Goal: Task Accomplishment & Management: Manage account settings

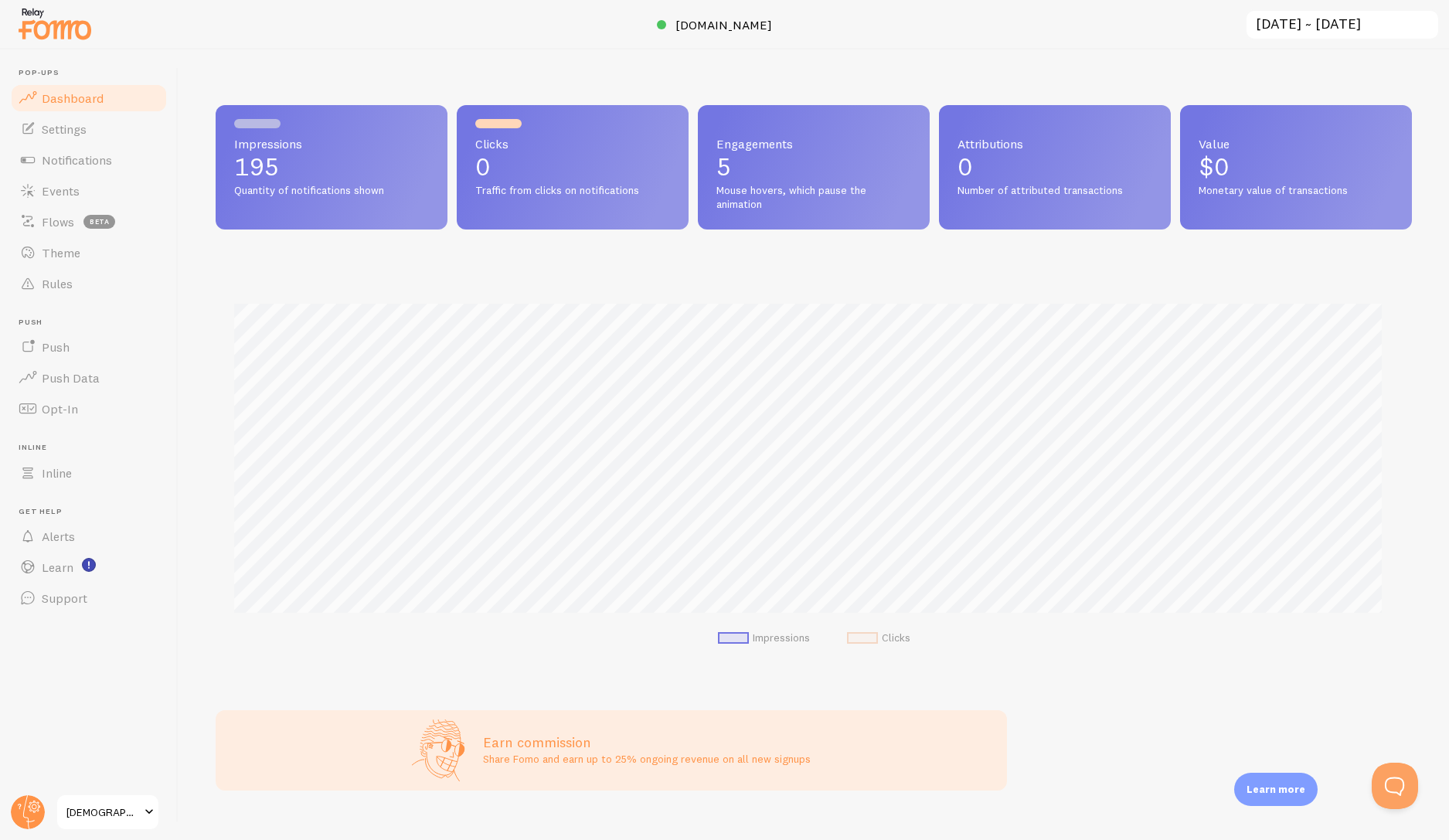
click at [79, 97] on span "Dashboard" at bounding box center [72, 98] width 62 height 16
click at [90, 168] on link "Notifications" at bounding box center [89, 159] width 159 height 31
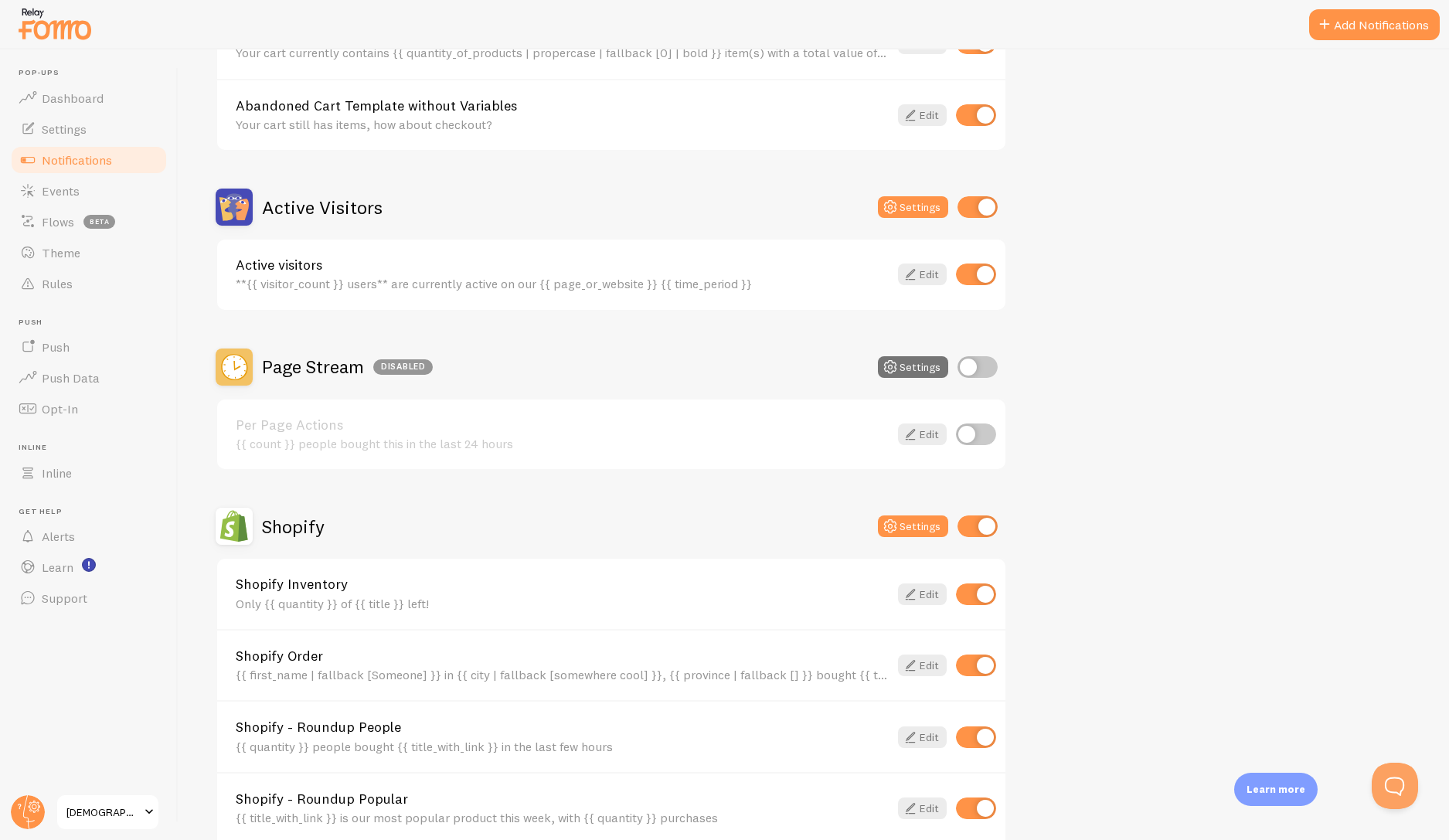
scroll to position [263, 0]
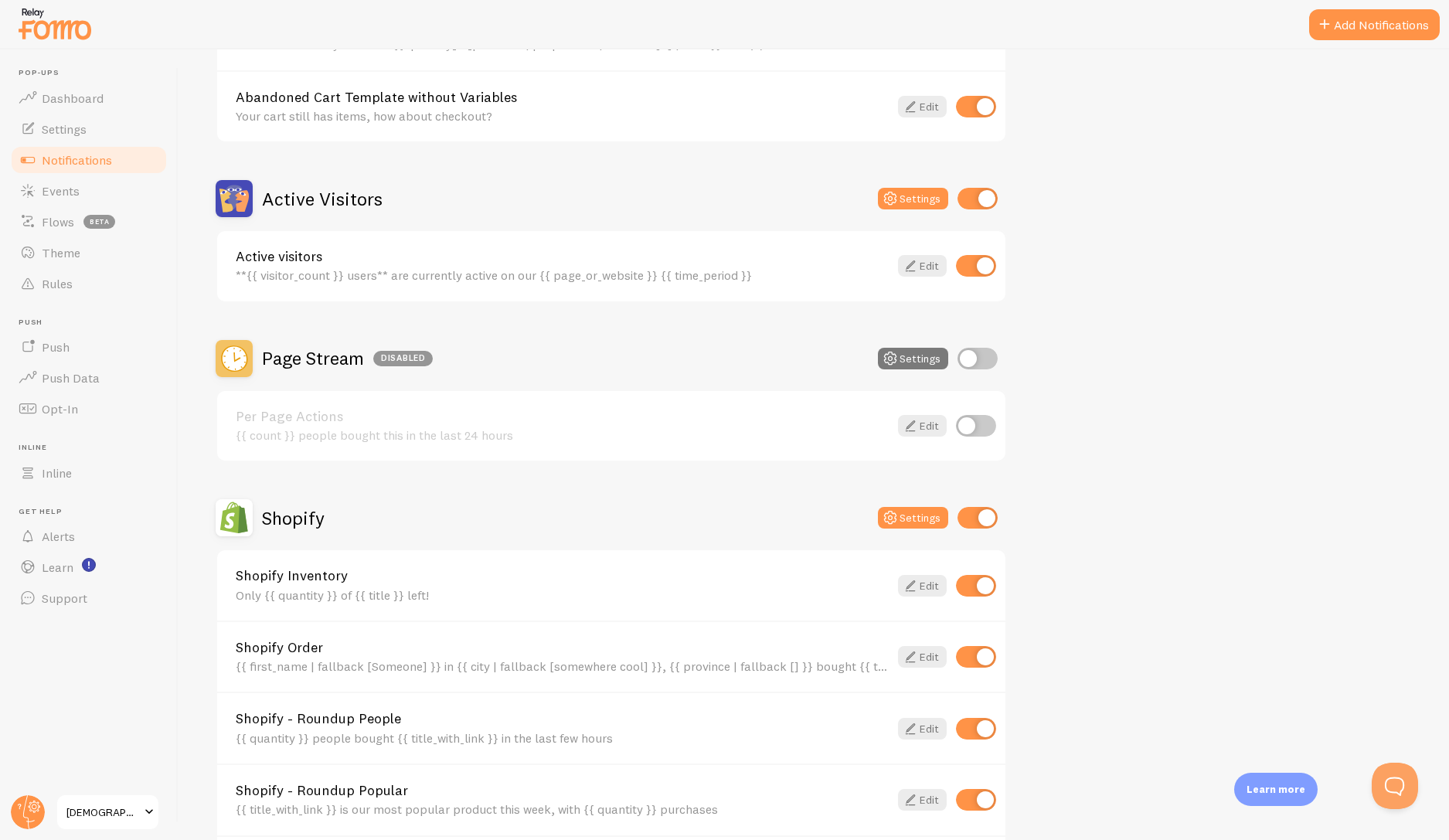
click at [918, 361] on button "Settings" at bounding box center [913, 358] width 71 height 22
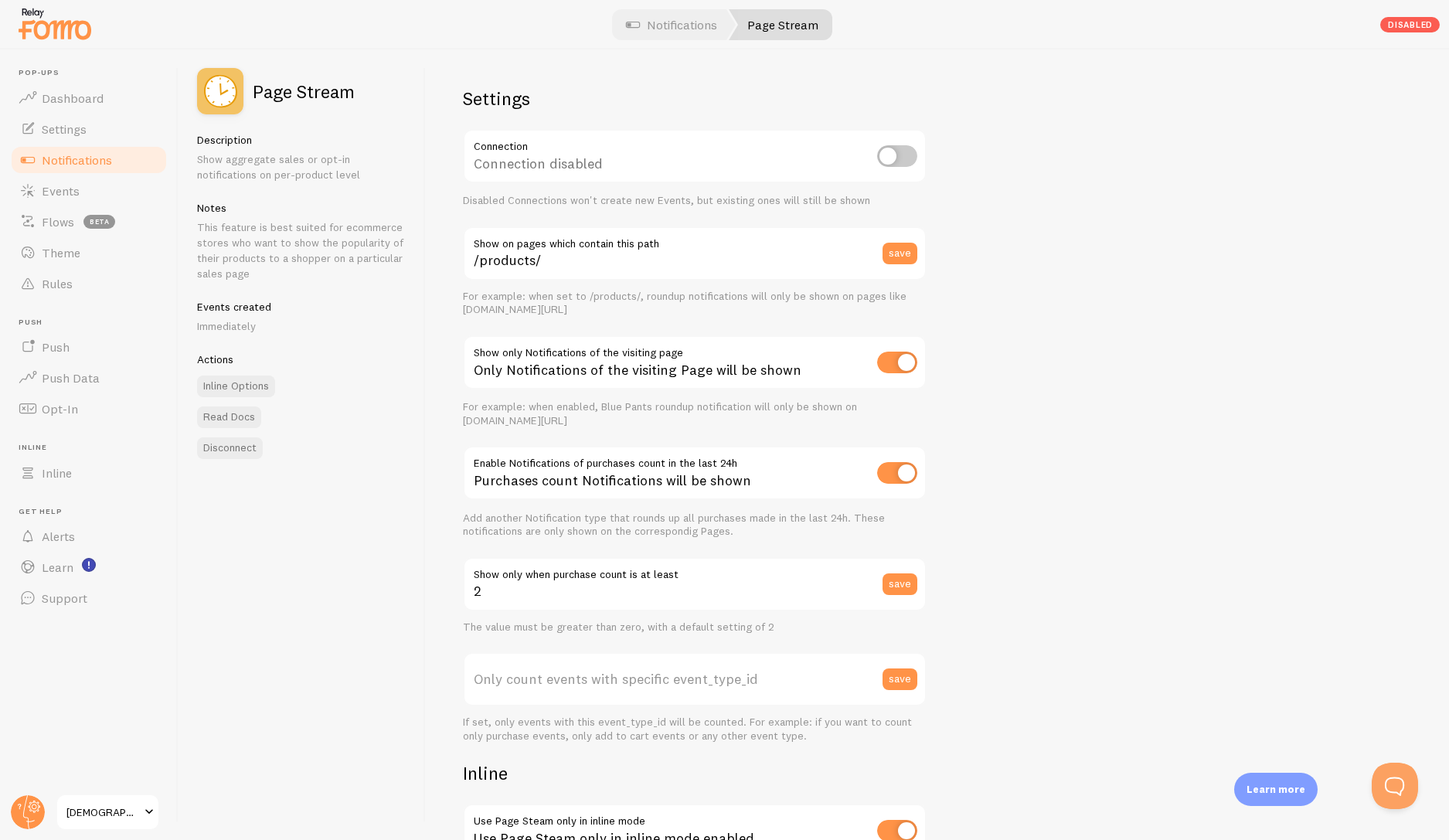
click at [897, 163] on input "checkbox" at bounding box center [897, 156] width 40 height 22
checkbox input "true"
click at [78, 132] on span "Settings" at bounding box center [64, 129] width 45 height 16
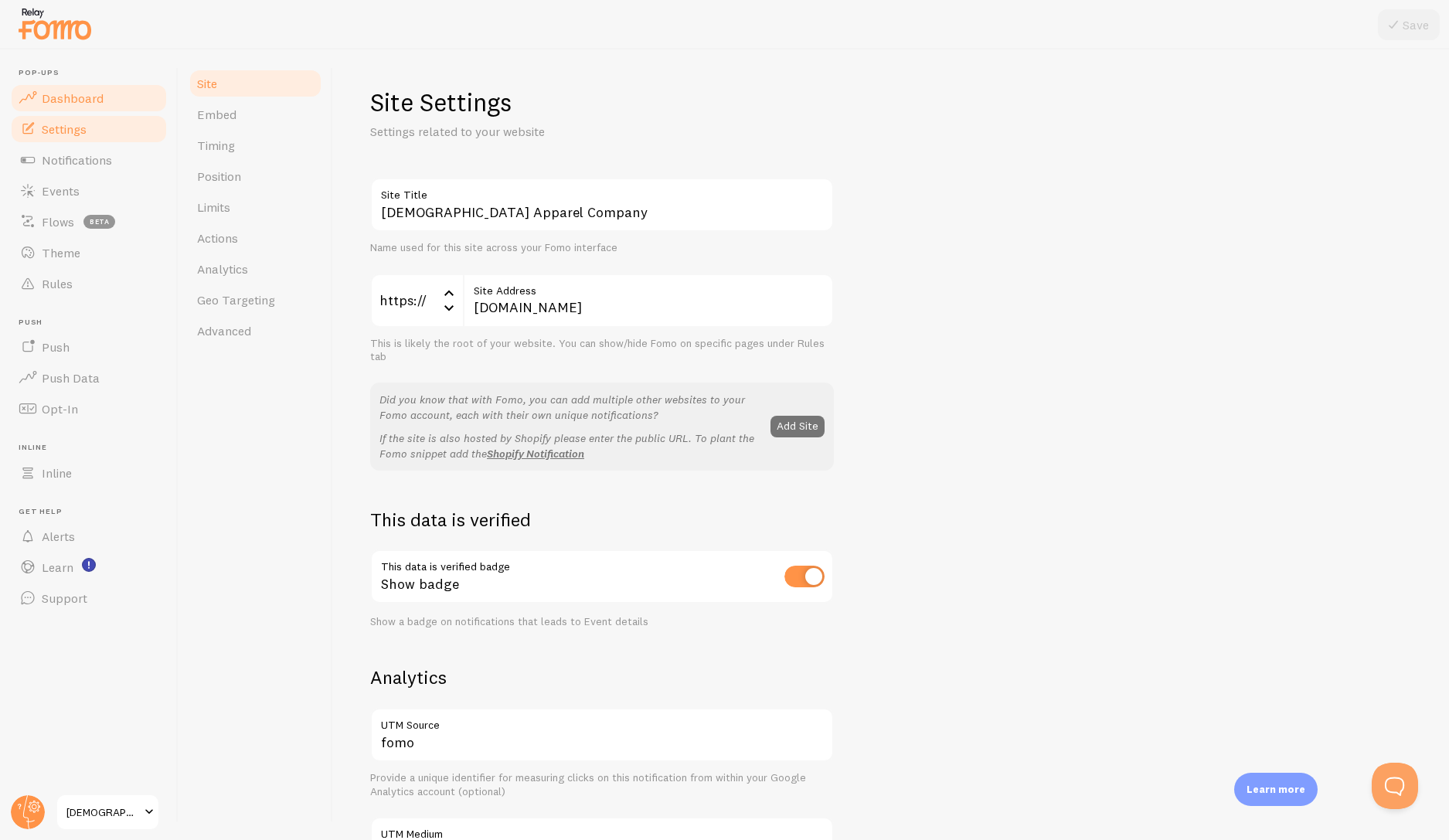
click at [87, 99] on span "Dashboard" at bounding box center [72, 98] width 62 height 16
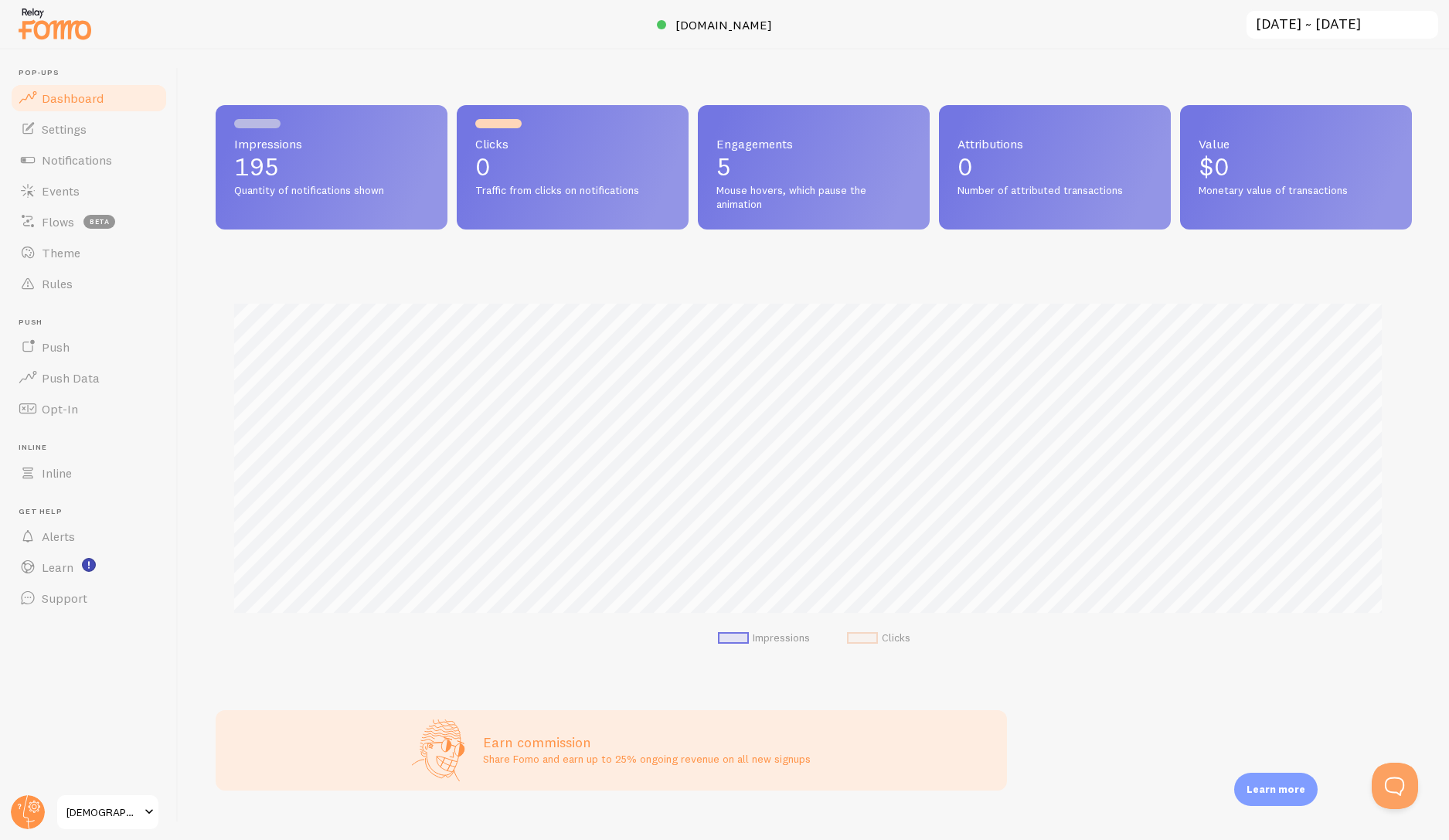
scroll to position [405, 1184]
click at [307, 178] on div "Impressions 195 Quantity of notifications shown" at bounding box center [332, 168] width 232 height 124
click at [60, 350] on span "Push" at bounding box center [56, 347] width 28 height 16
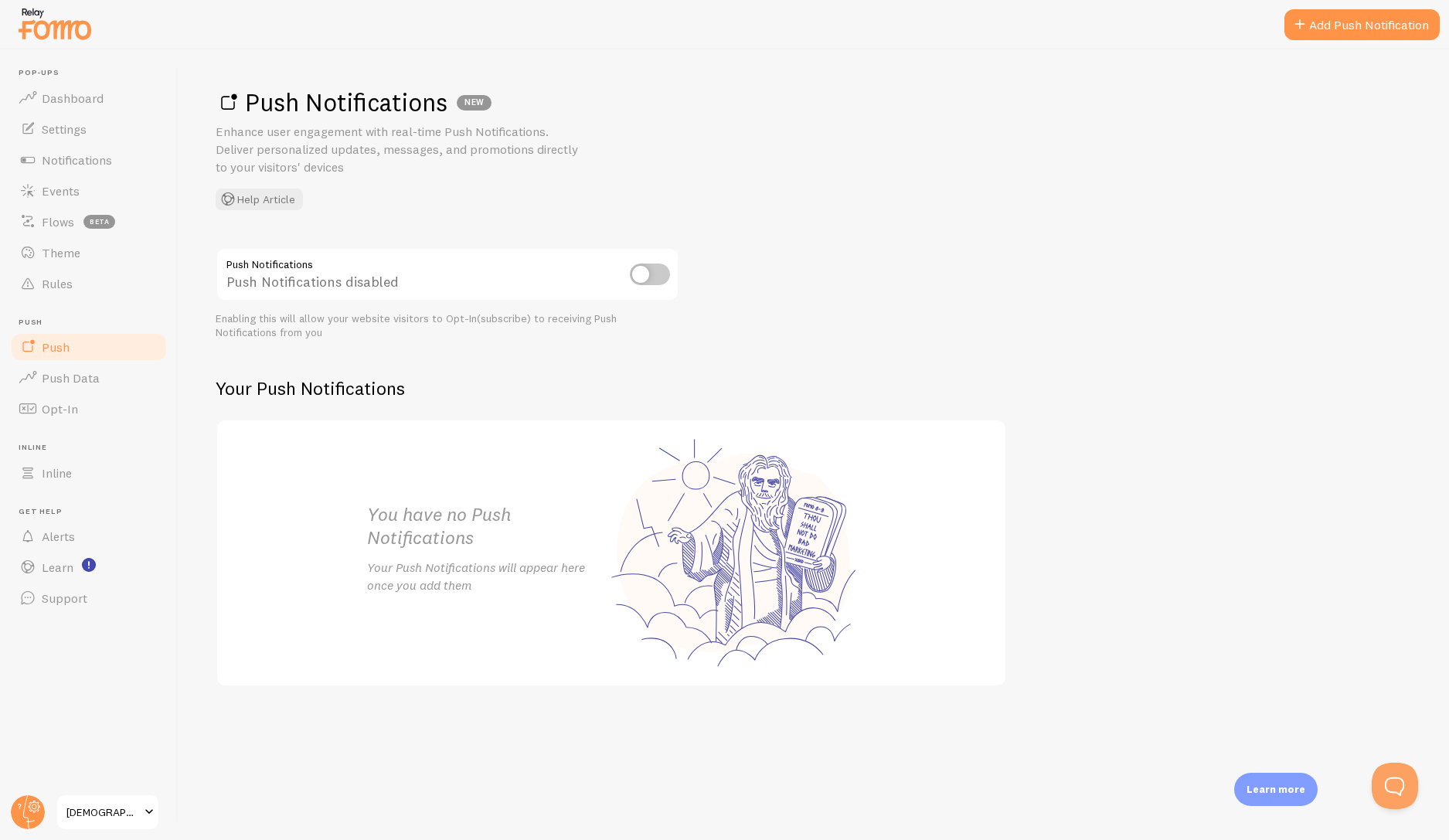
click at [649, 273] on input "checkbox" at bounding box center [649, 274] width 40 height 22
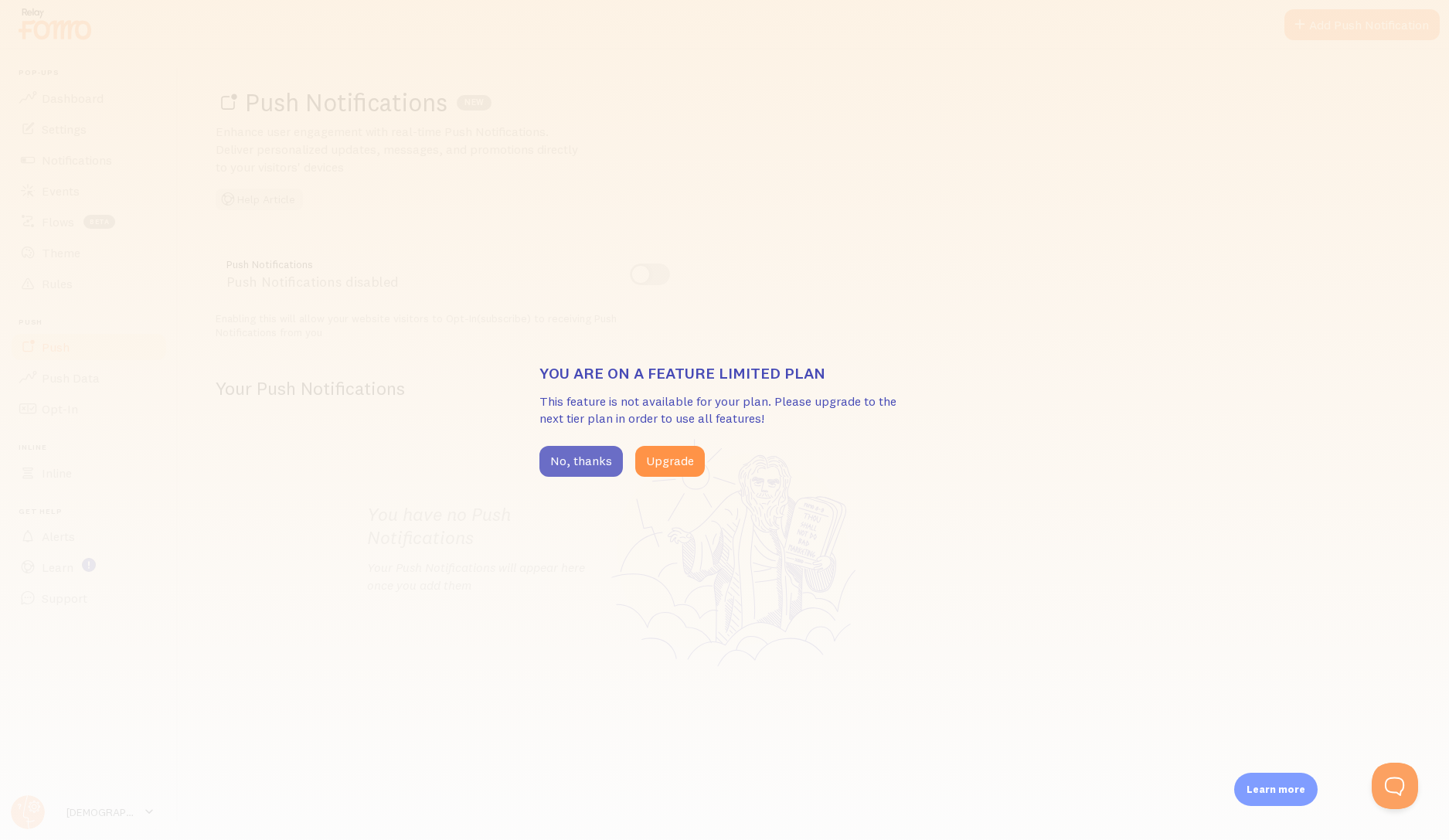
click at [557, 471] on button "No, thanks" at bounding box center [581, 461] width 84 height 31
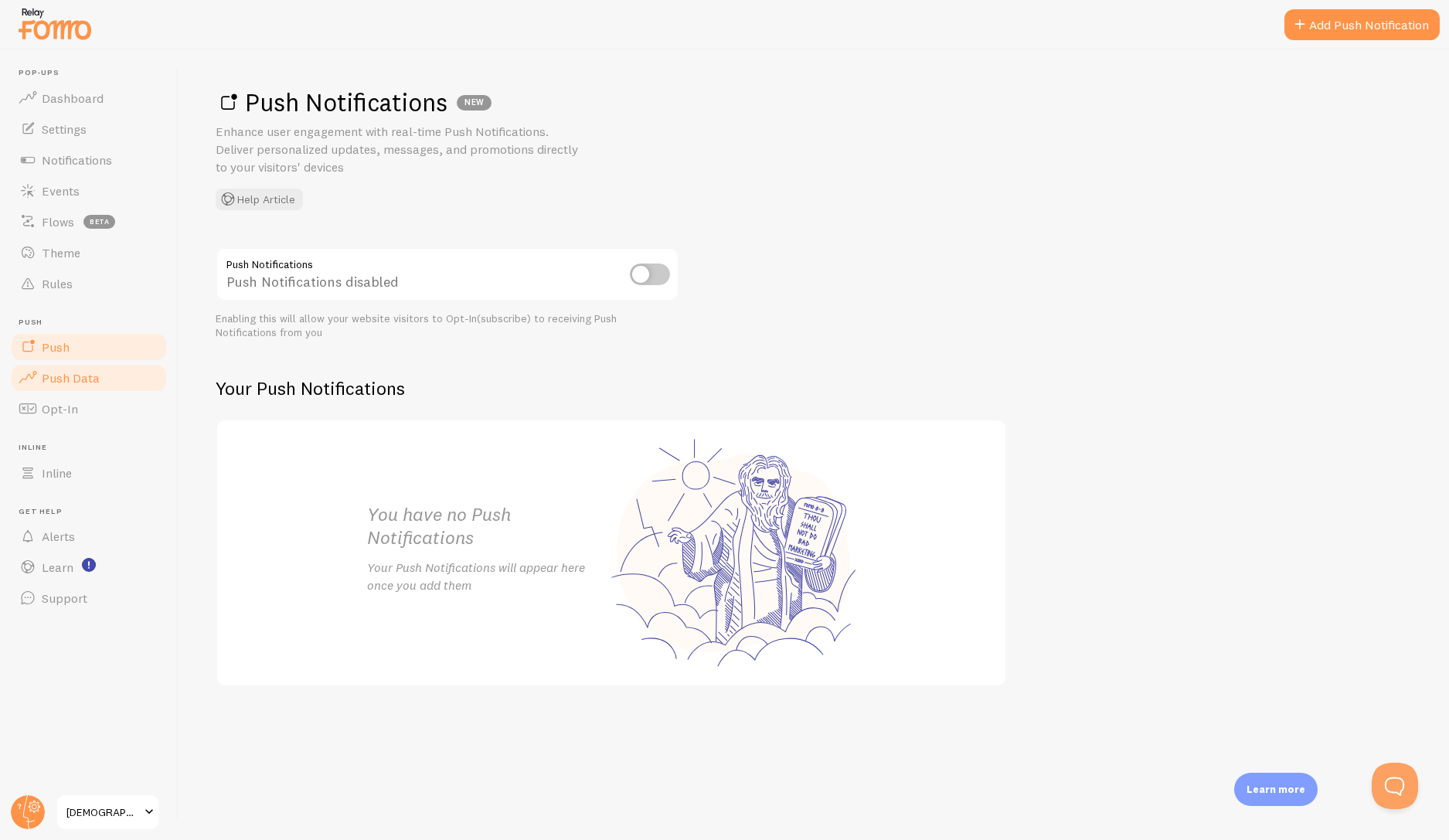
click at [66, 386] on link "Push Data" at bounding box center [89, 377] width 159 height 31
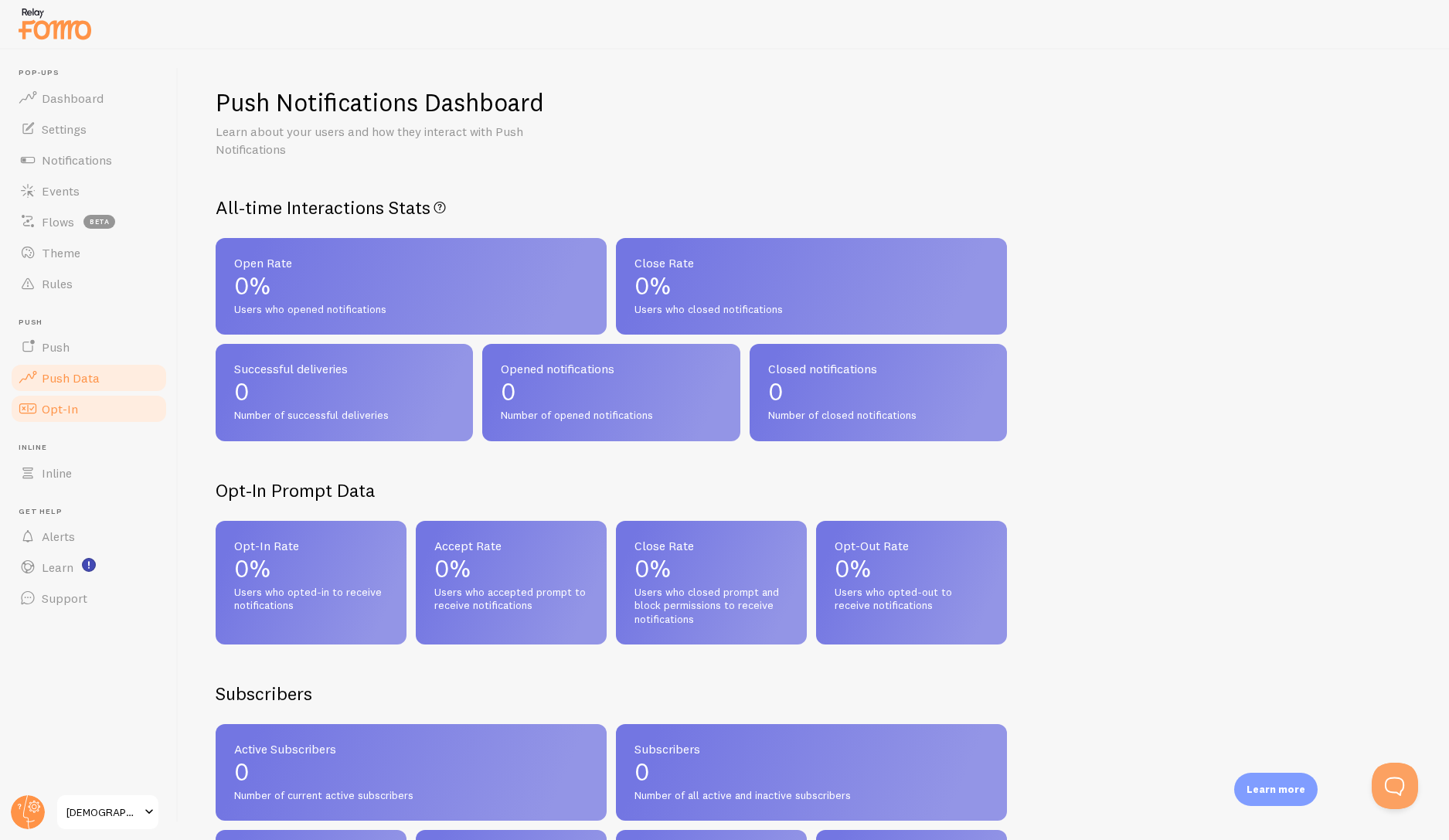
click at [52, 414] on span "Opt-In" at bounding box center [60, 409] width 36 height 16
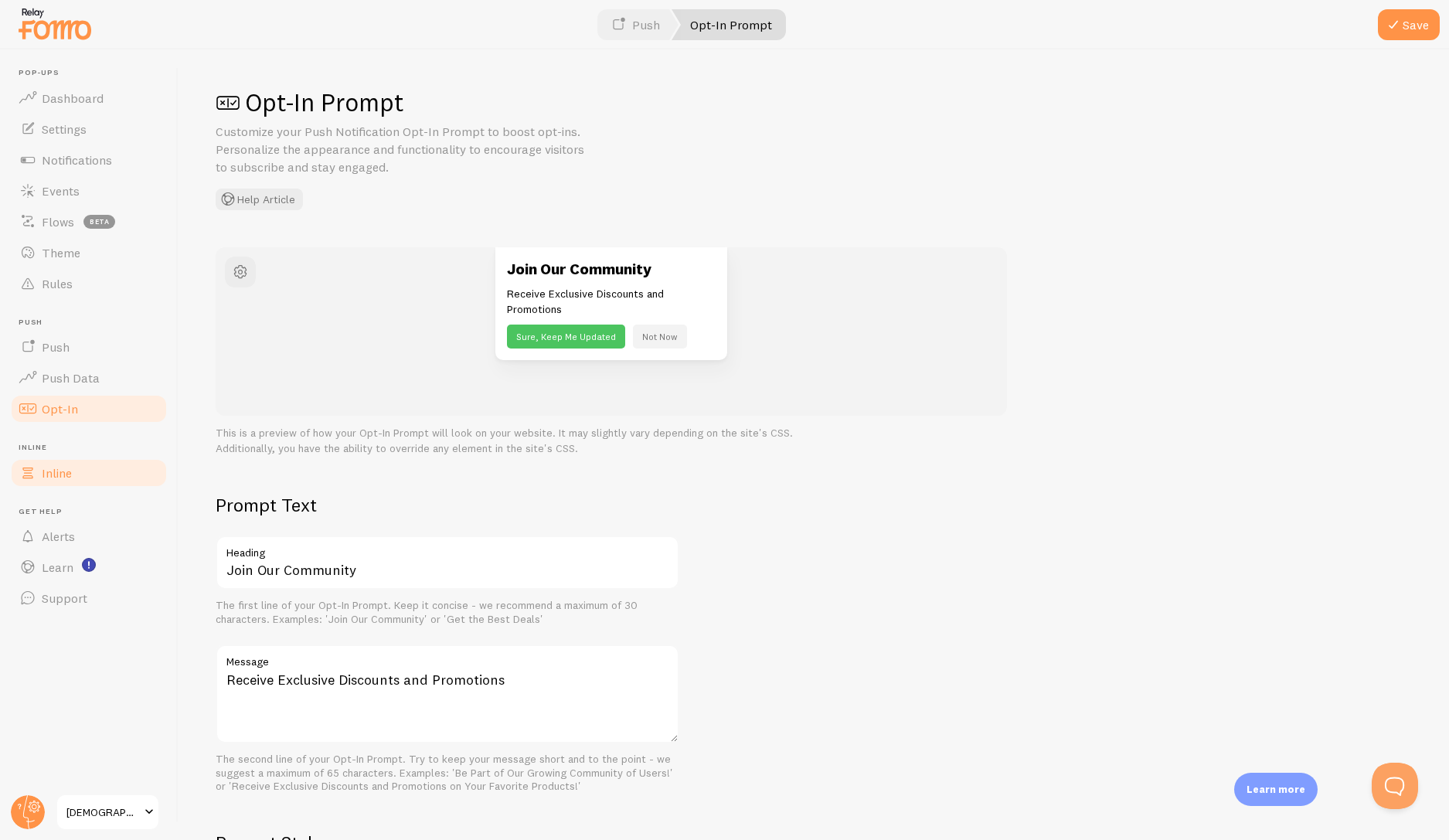
click at [62, 478] on span "Inline" at bounding box center [56, 473] width 30 height 16
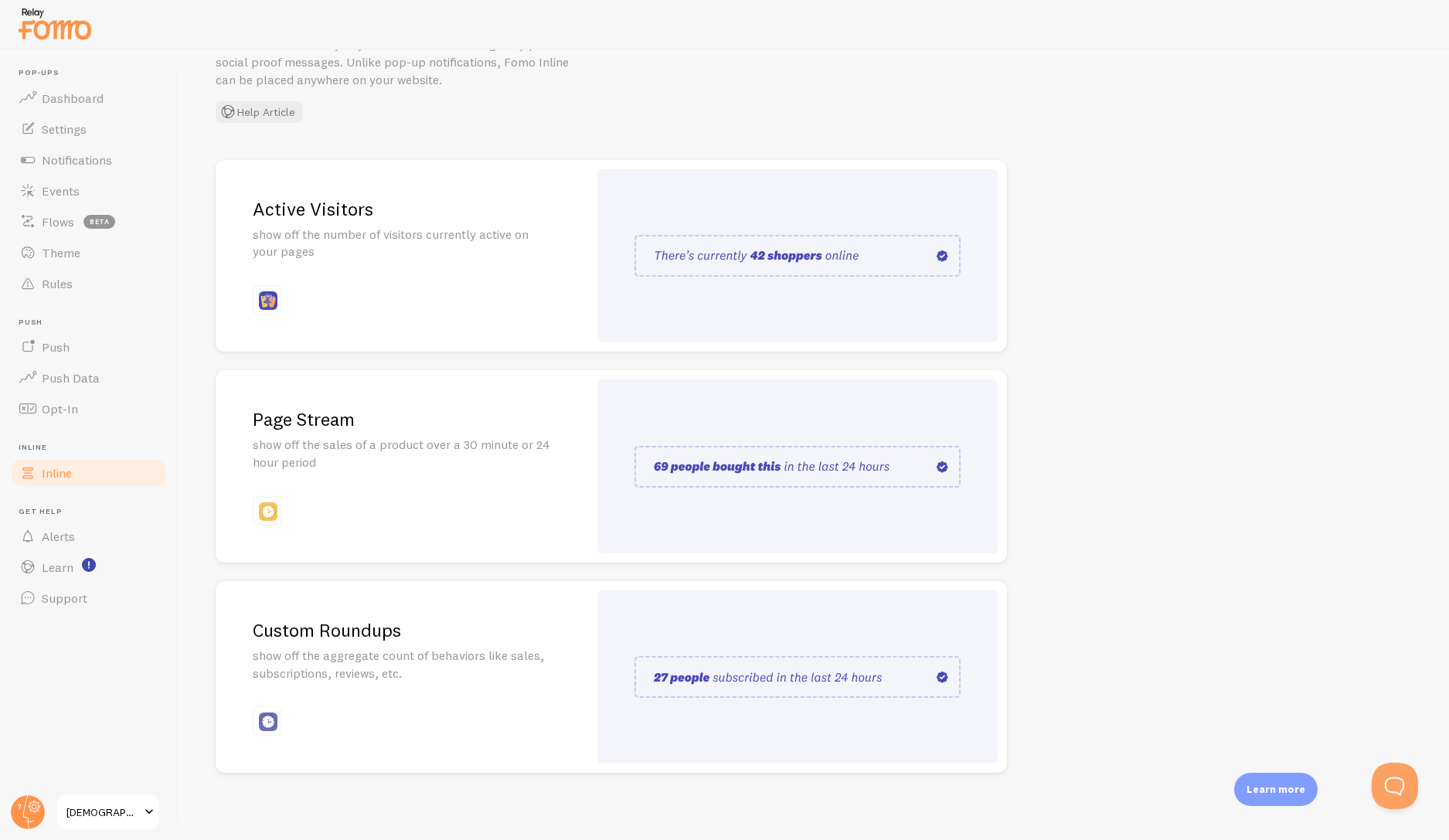
scroll to position [95, 0]
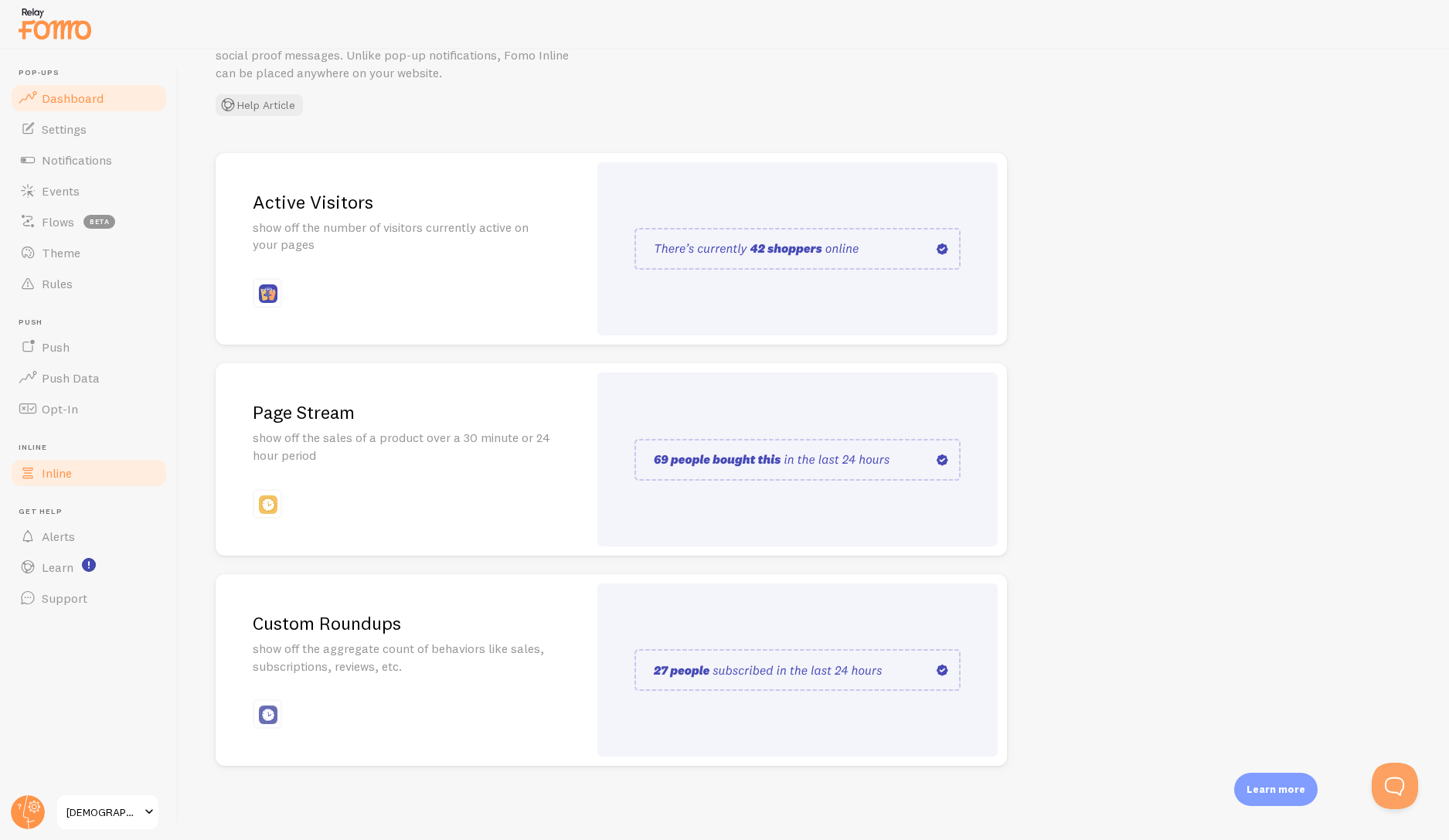
click at [92, 96] on span "Dashboard" at bounding box center [72, 98] width 62 height 16
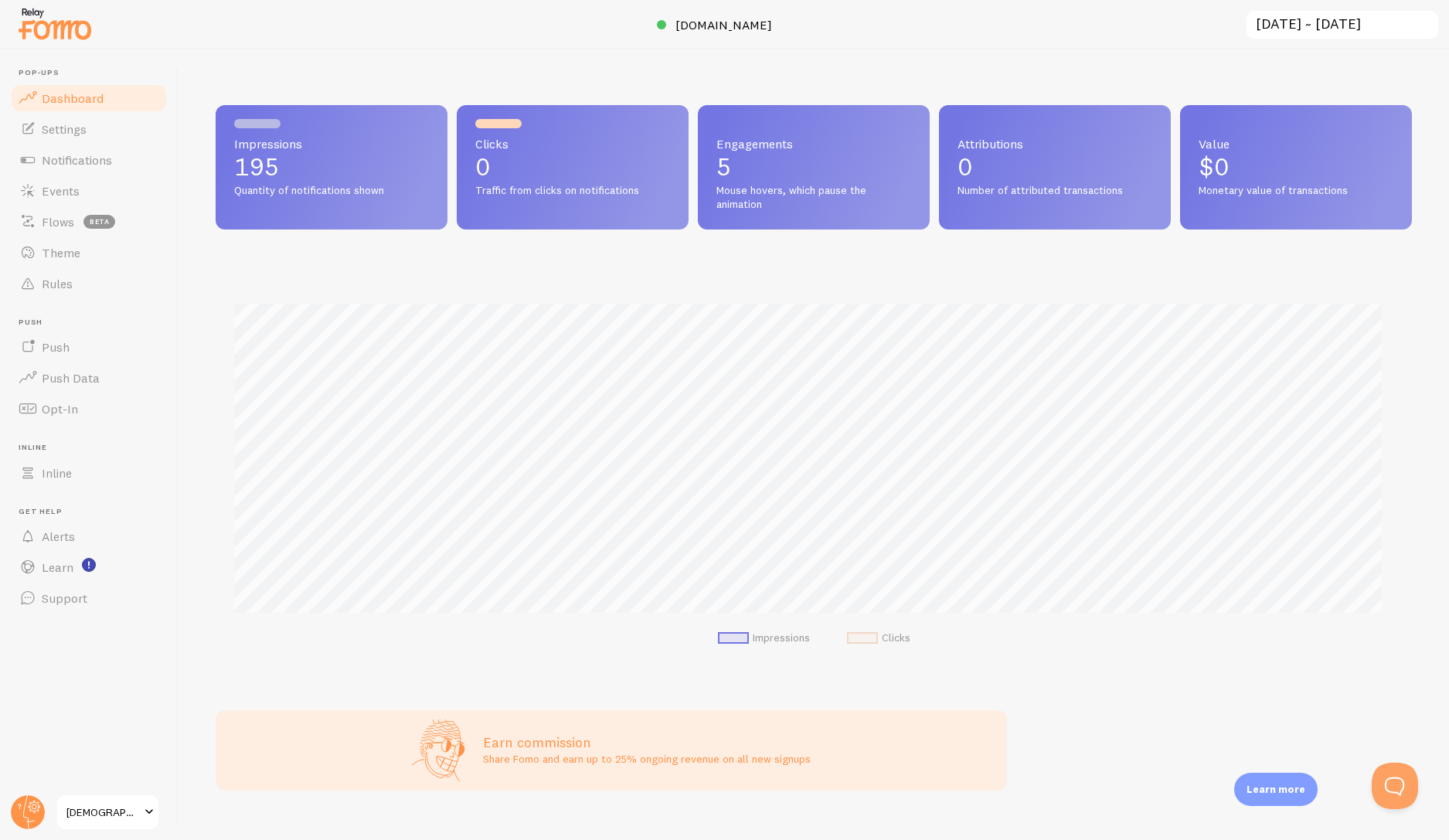
scroll to position [405, 1184]
